Goal: Find specific page/section: Find specific page/section

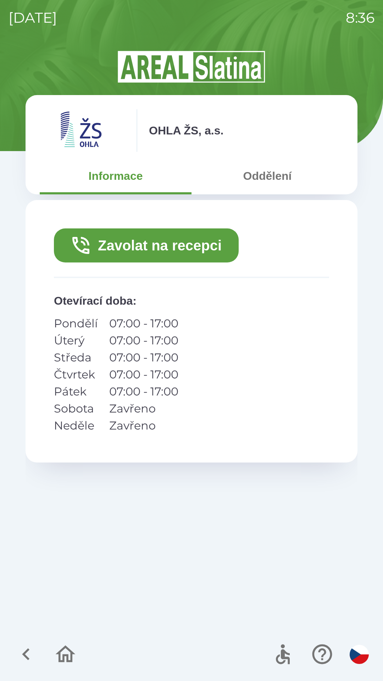
click at [159, 243] on button "Zavolat na recepci" at bounding box center [146, 246] width 185 height 34
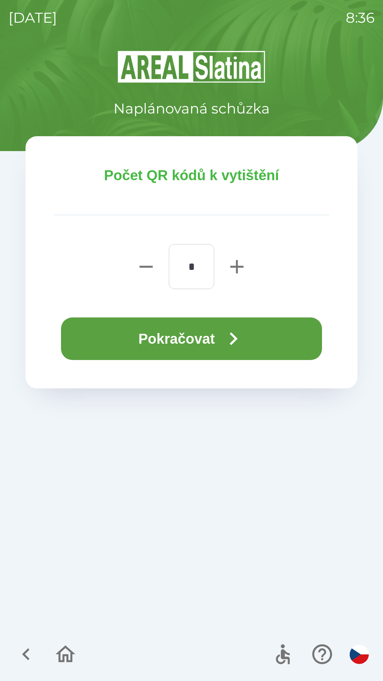
click at [239, 342] on icon "button" at bounding box center [234, 339] width 26 height 26
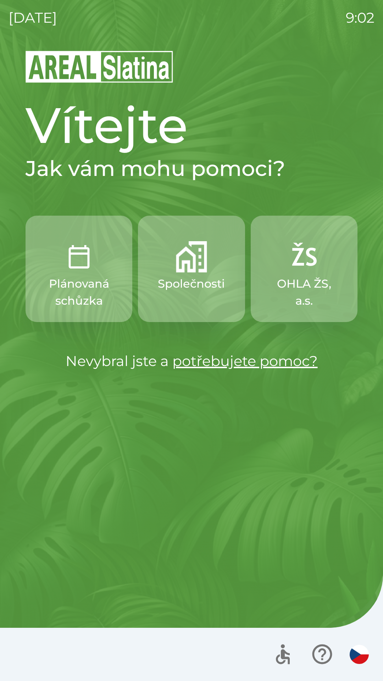
click at [304, 274] on button "OHLA ŽS, a.s." at bounding box center [304, 269] width 107 height 106
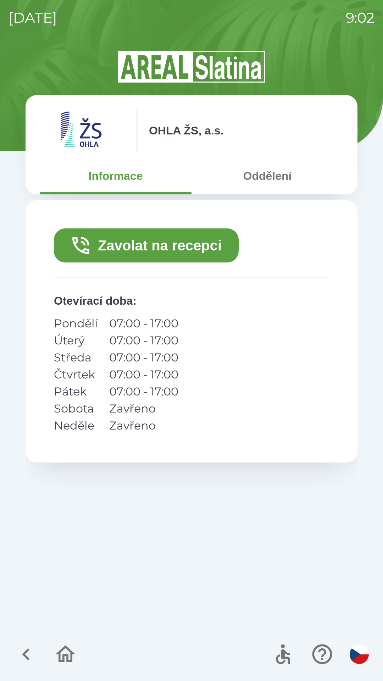
click at [261, 181] on button "Oddělení" at bounding box center [268, 176] width 152 height 26
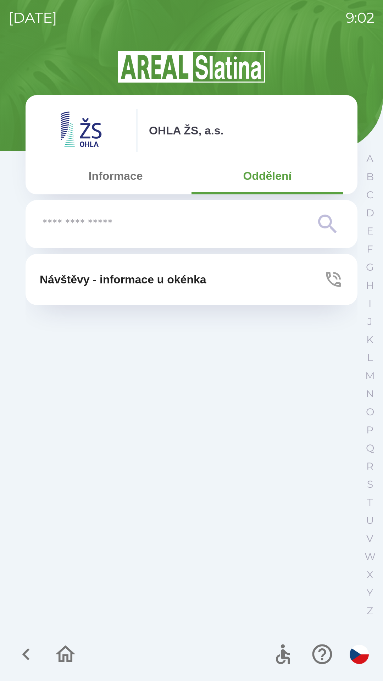
click at [115, 181] on button "Informace" at bounding box center [116, 176] width 152 height 26
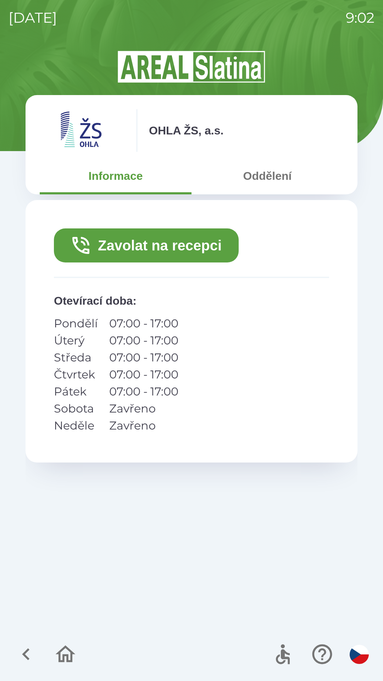
click at [27, 650] on icon "button" at bounding box center [25, 655] width 7 height 12
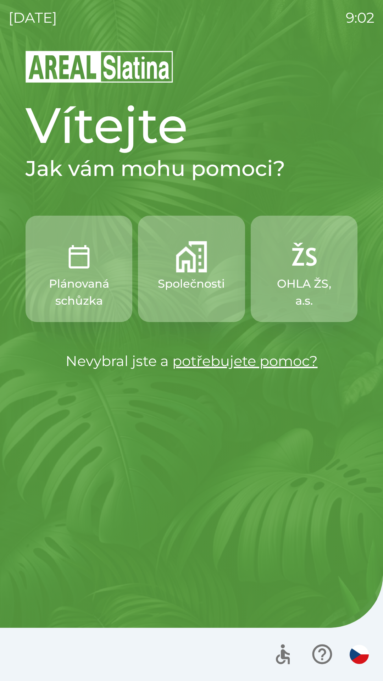
click at [294, 283] on p "OHLA ŽS, a.s." at bounding box center [304, 292] width 73 height 34
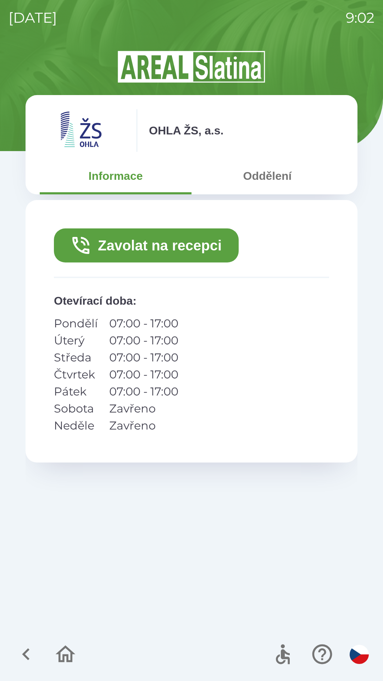
click at [265, 175] on button "Oddělení" at bounding box center [268, 176] width 152 height 26
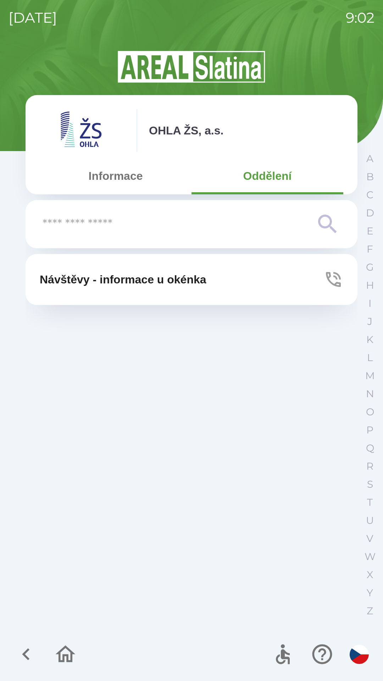
click at [311, 226] on input "text" at bounding box center [178, 225] width 270 height 20
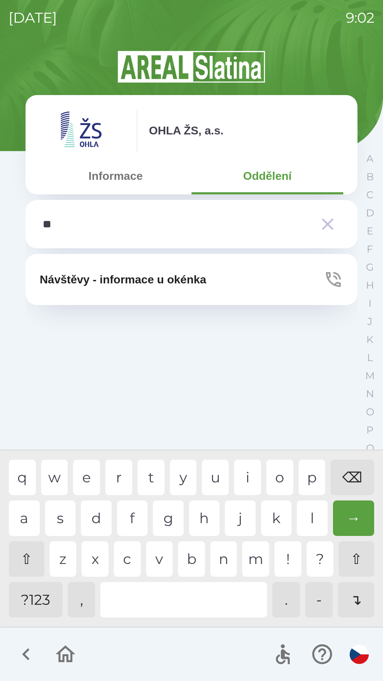
click at [15, 513] on div "a" at bounding box center [24, 518] width 31 height 35
click at [215, 472] on div "u" at bounding box center [215, 477] width 27 height 35
type input "*****"
click at [353, 512] on div "→" at bounding box center [354, 518] width 42 height 35
click at [354, 515] on div "→" at bounding box center [354, 518] width 42 height 35
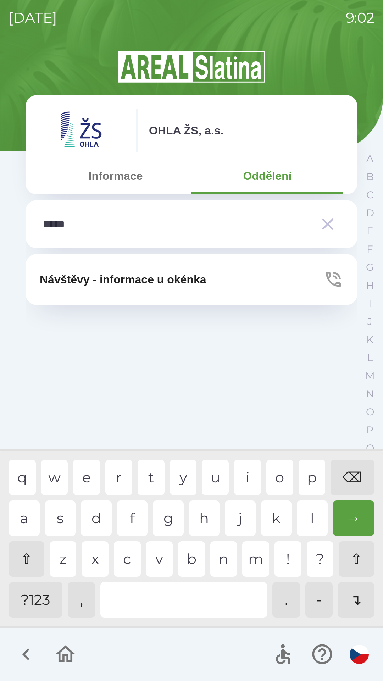
click at [330, 224] on icon "button" at bounding box center [328, 224] width 20 height 20
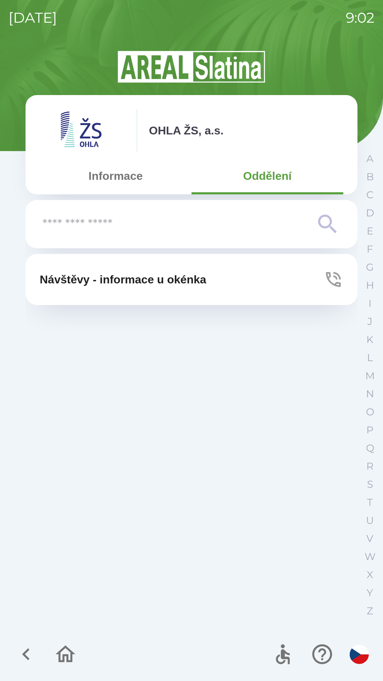
click at [21, 651] on icon "button" at bounding box center [26, 655] width 24 height 24
